Goal: Find specific page/section: Locate a particular part of the current website

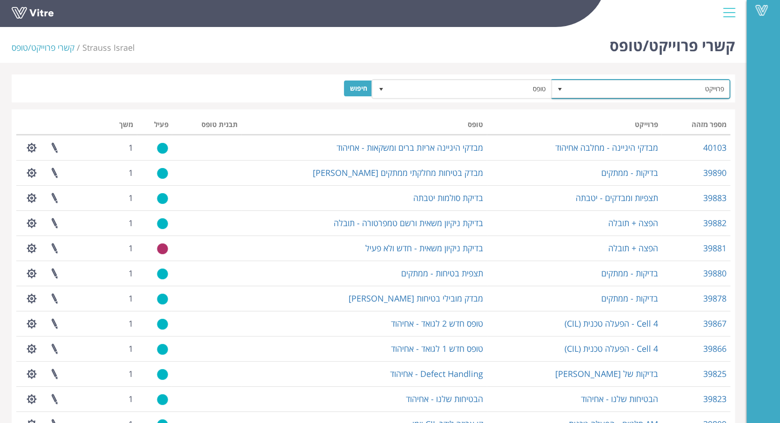
click at [655, 88] on span "פרוייקט" at bounding box center [649, 89] width 162 height 17
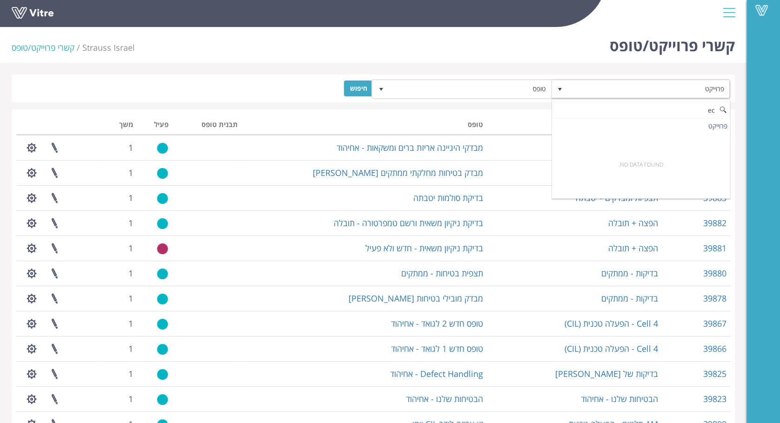
type input "e"
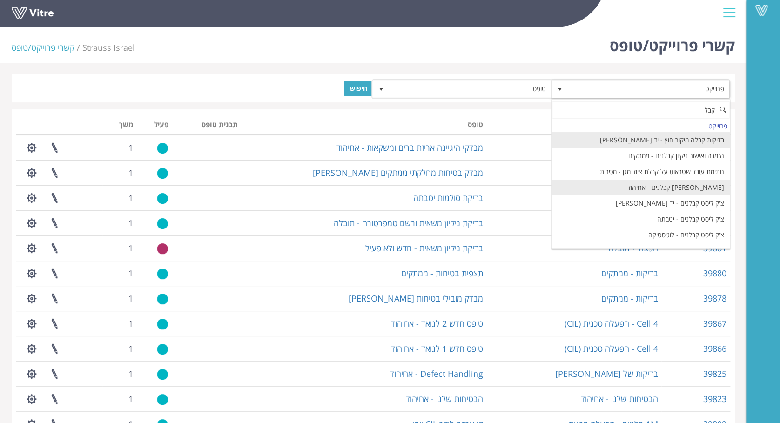
click at [696, 187] on li "צ'ק ליסט קבלנים - אחיהוד" at bounding box center [641, 188] width 178 height 16
type input "קבל"
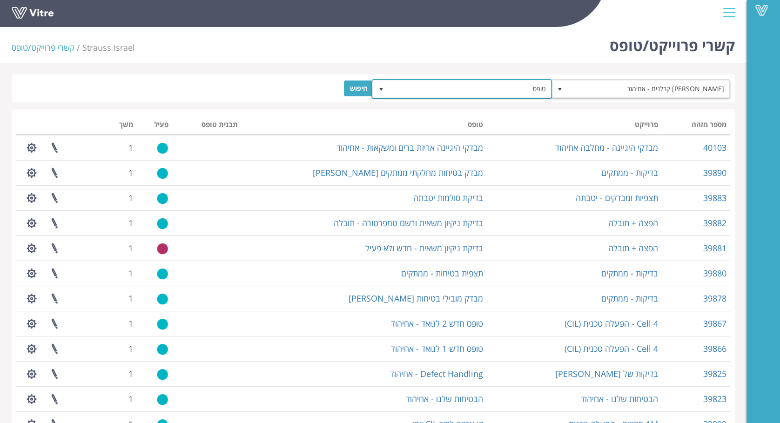
click at [511, 88] on span "טופס" at bounding box center [470, 89] width 162 height 17
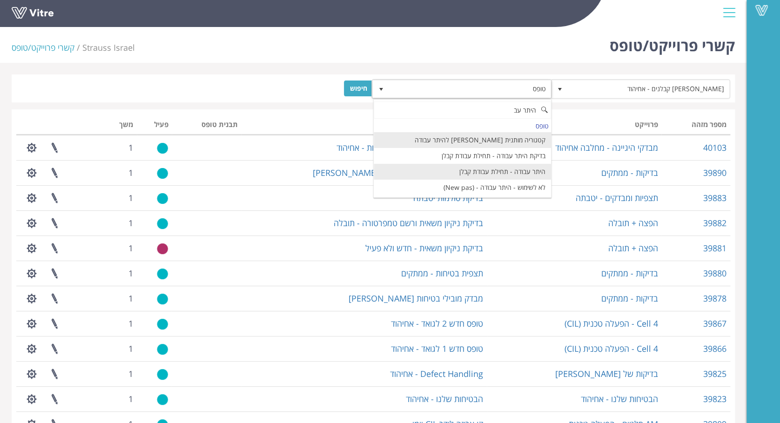
click at [522, 173] on li "היתר עבודה - תחילת עבודת קבלן" at bounding box center [463, 172] width 178 height 16
type input "היתר עב"
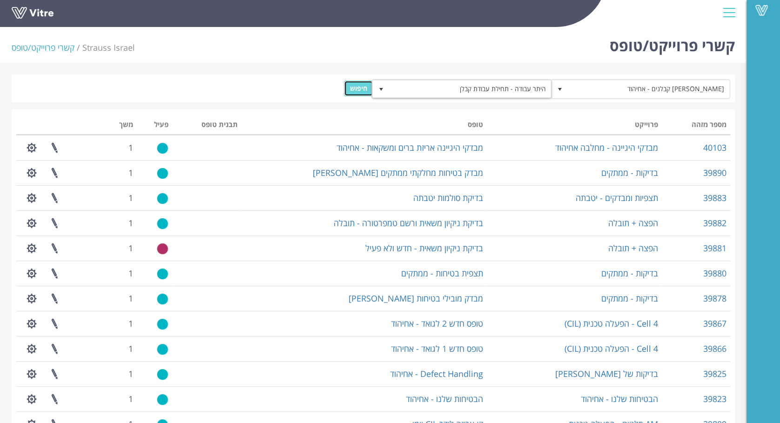
click at [361, 87] on input "חיפוש" at bounding box center [358, 89] width 29 height 16
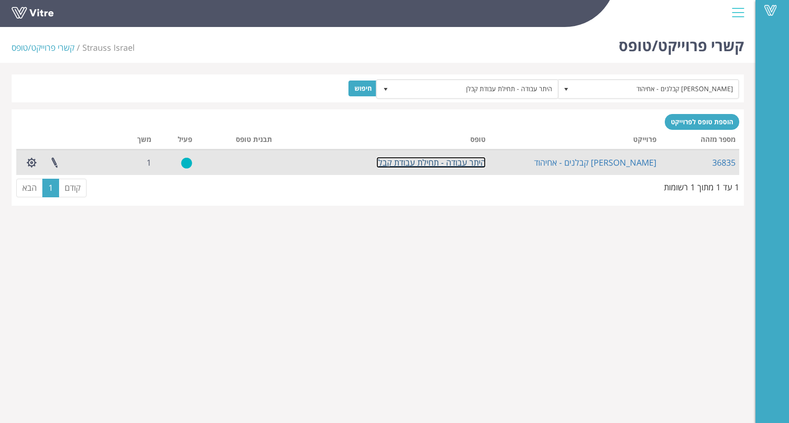
click at [436, 163] on link "היתר עבודה - תחילת עבודת קבלן" at bounding box center [430, 162] width 109 height 11
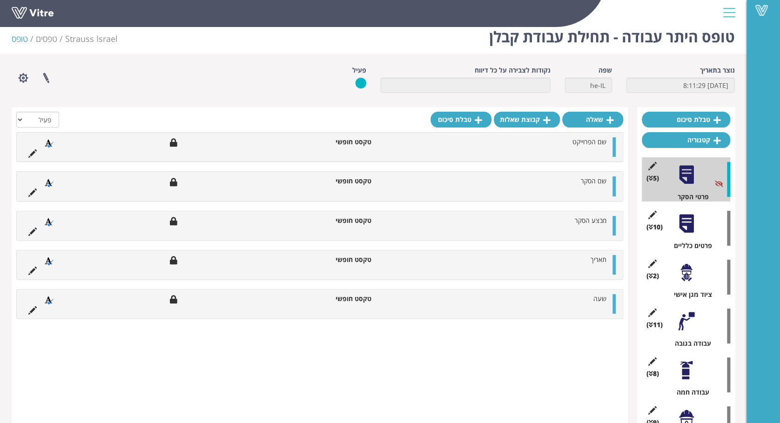
scroll to position [186, 0]
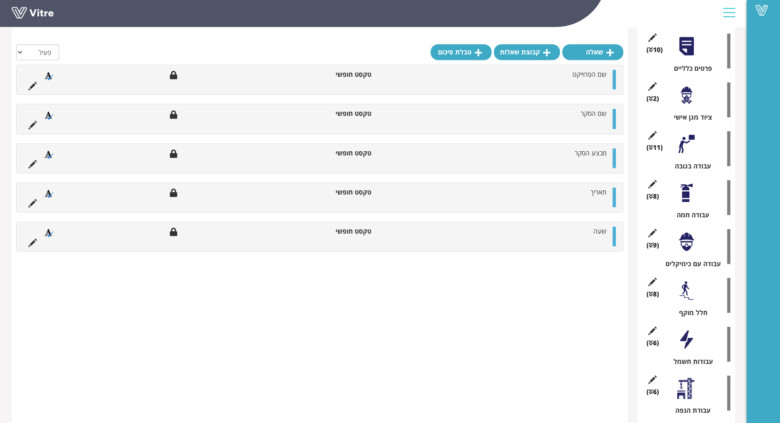
click at [681, 292] on div at bounding box center [686, 290] width 21 height 21
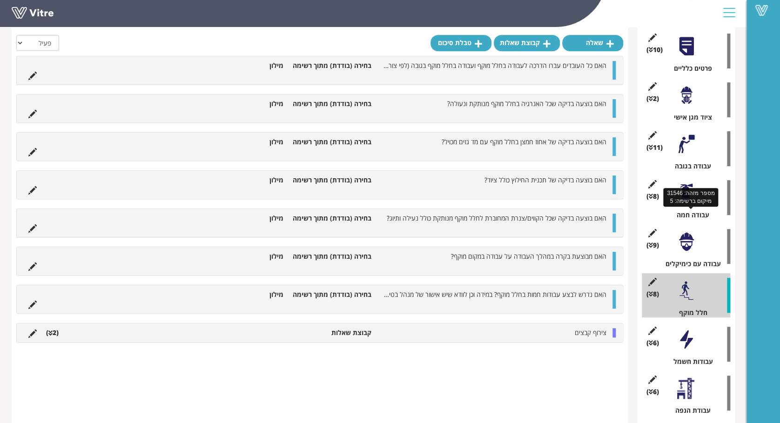
scroll to position [0, 0]
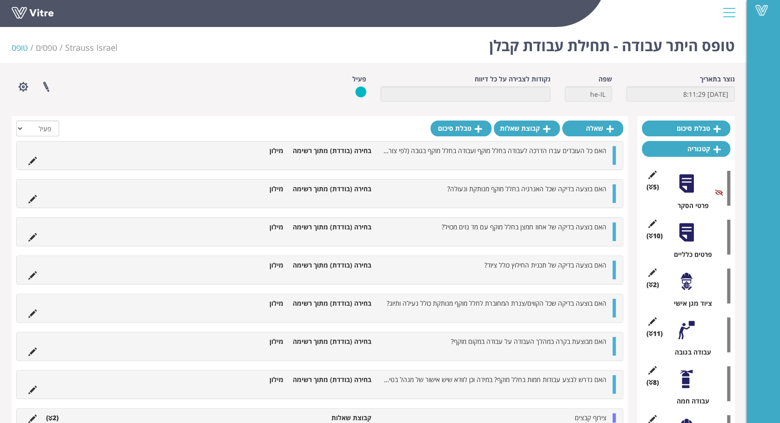
click at [681, 329] on div at bounding box center [686, 330] width 21 height 21
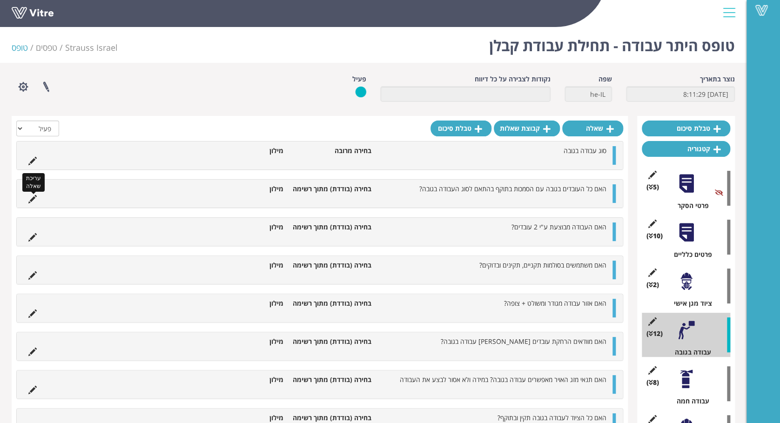
click at [33, 195] on icon at bounding box center [32, 199] width 8 height 8
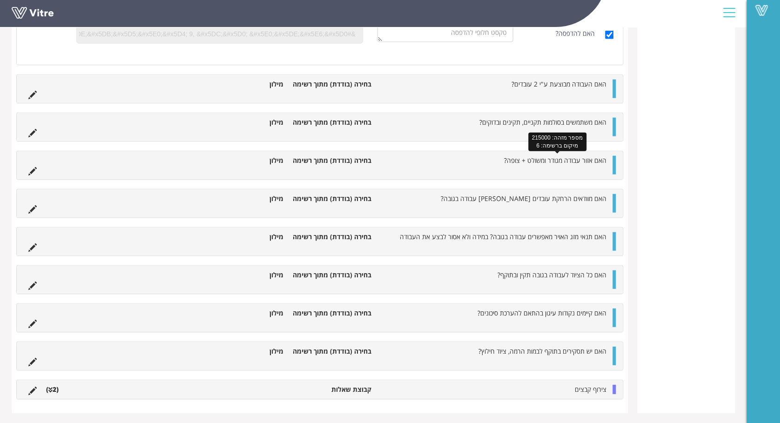
scroll to position [869, 0]
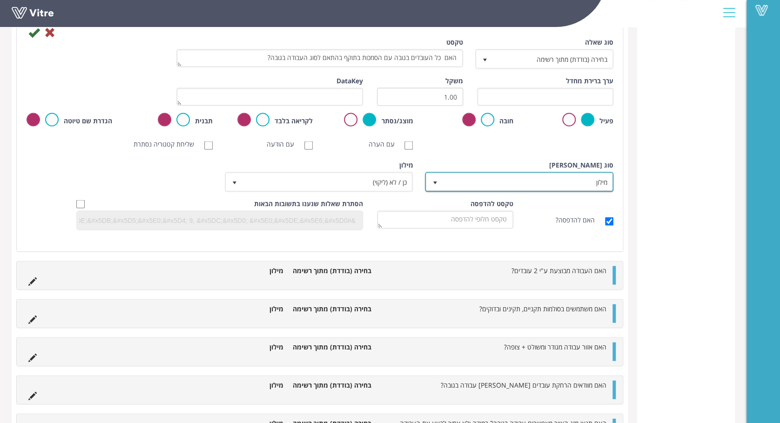
click at [433, 182] on span "select" at bounding box center [434, 182] width 7 height 7
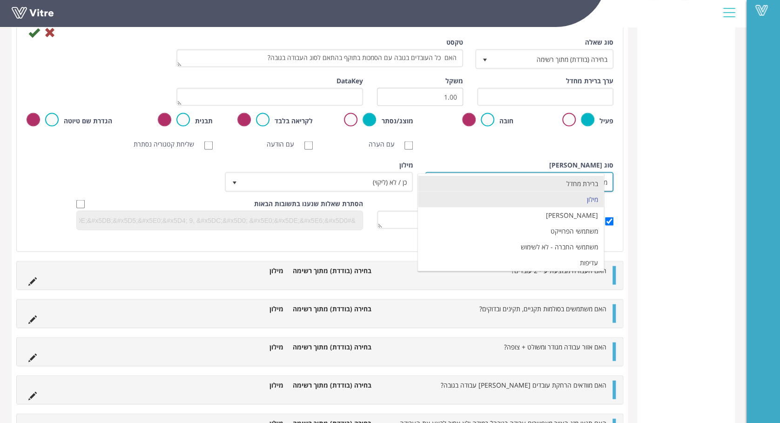
click at [433, 182] on li "ברירת מחדל" at bounding box center [511, 183] width 186 height 16
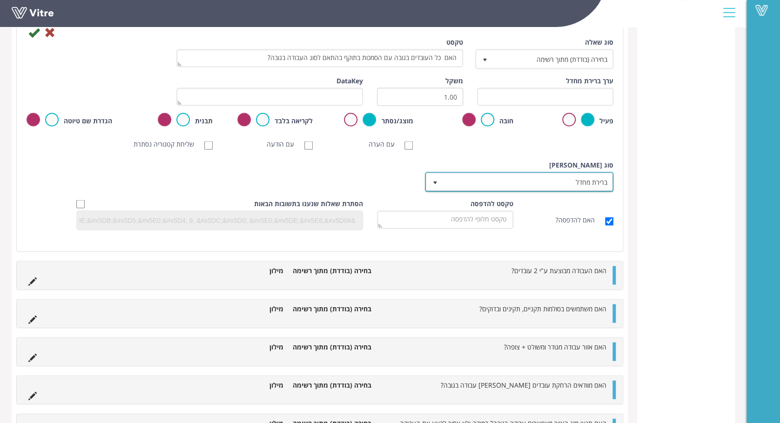
scroll to position [683, 0]
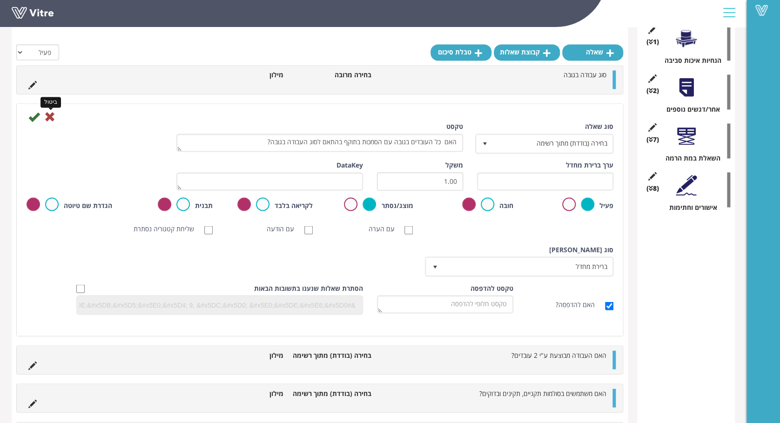
click at [49, 114] on icon at bounding box center [49, 116] width 11 height 11
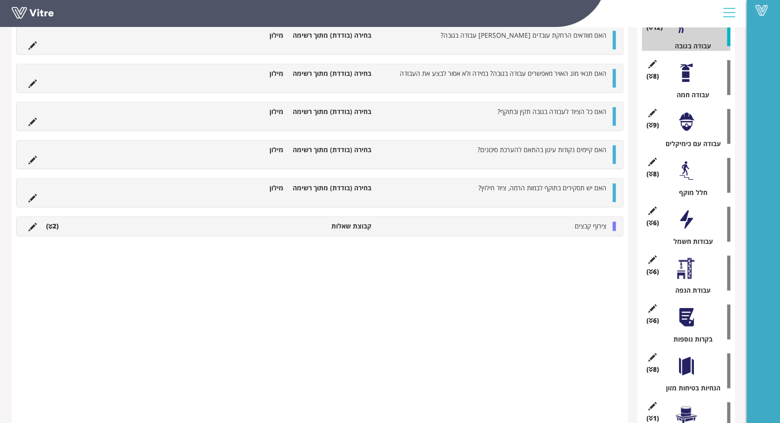
scroll to position [0, 0]
